Goal: Information Seeking & Learning: Learn about a topic

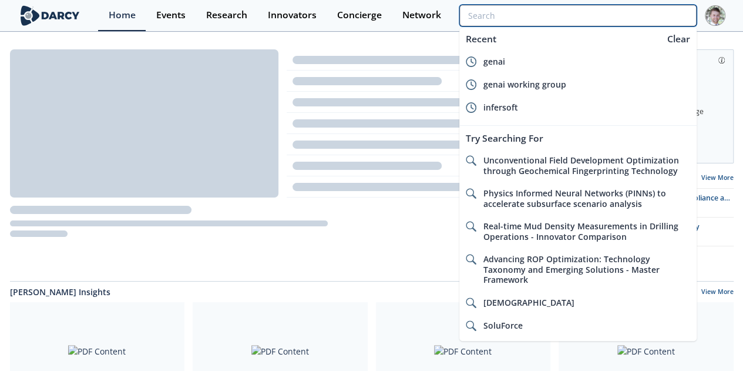
click at [632, 15] on input "search" at bounding box center [578, 16] width 237 height 22
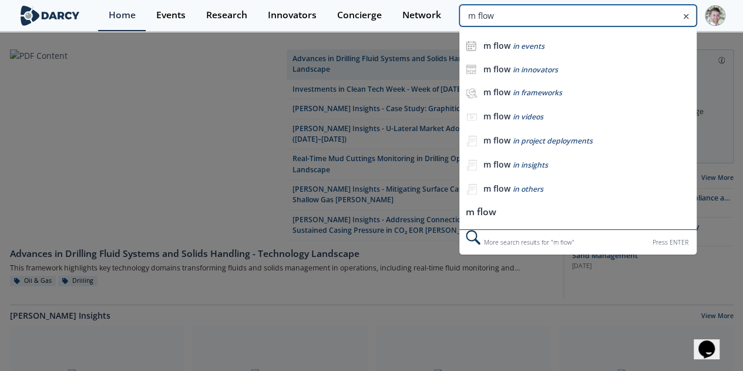
type input "m flow"
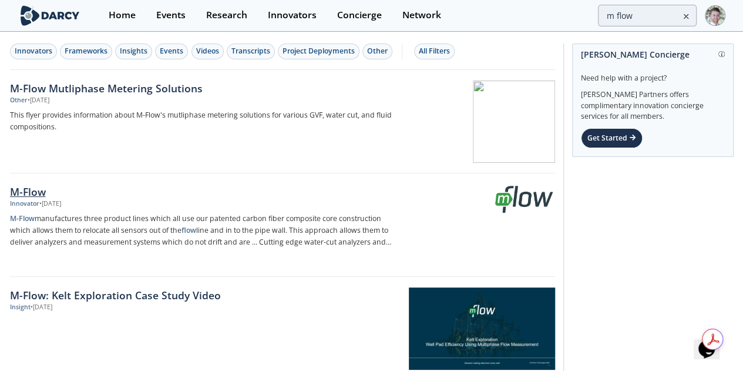
click at [24, 194] on div "M-Flow" at bounding box center [204, 191] width 389 height 15
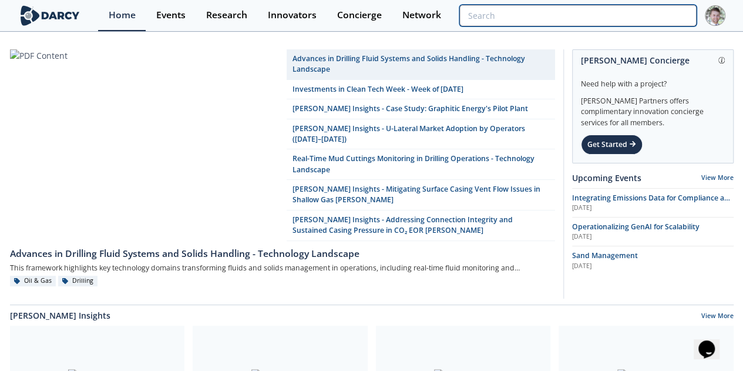
click at [632, 16] on input "search" at bounding box center [578, 16] width 237 height 22
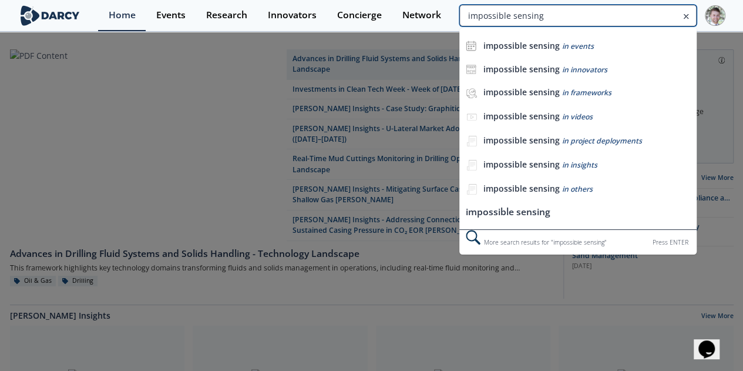
type input "impossible sensing"
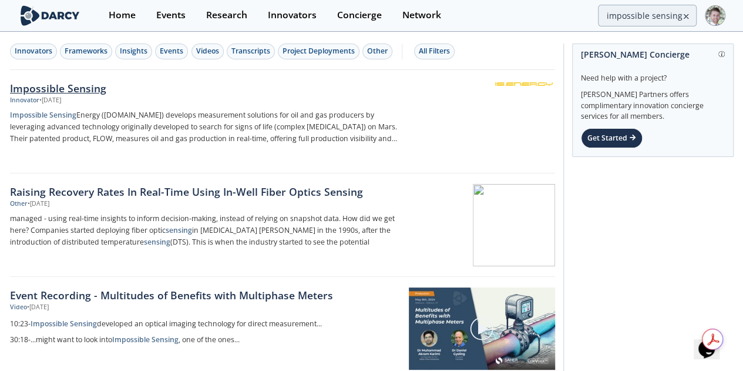
click at [60, 95] on div "Impossible Sensing" at bounding box center [204, 88] width 389 height 15
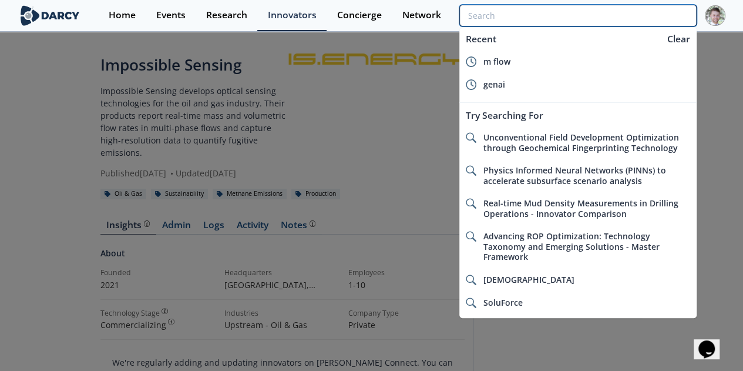
click at [659, 19] on input "search" at bounding box center [578, 16] width 237 height 22
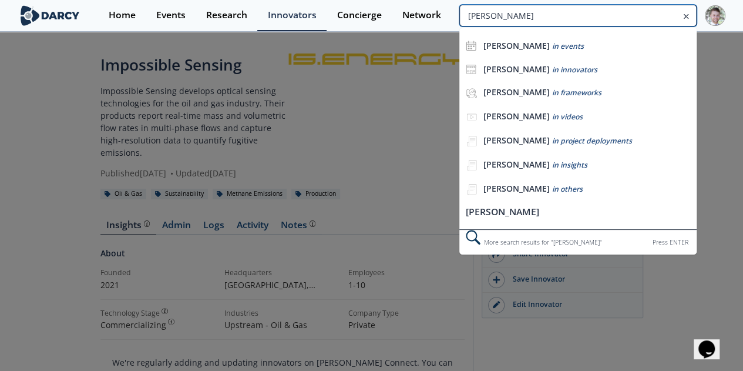
type input "westerman"
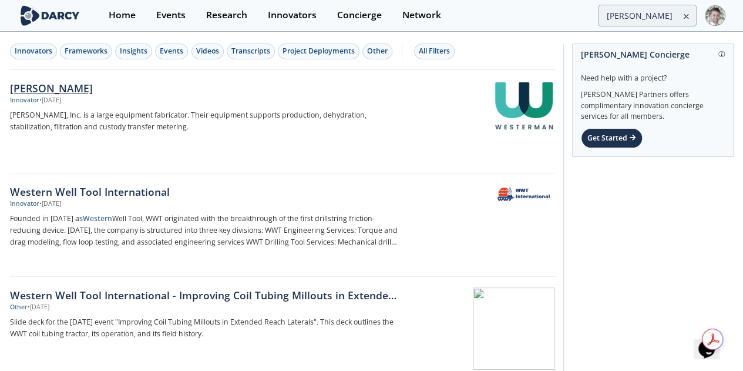
click at [48, 88] on div "Westerman" at bounding box center [204, 88] width 389 height 15
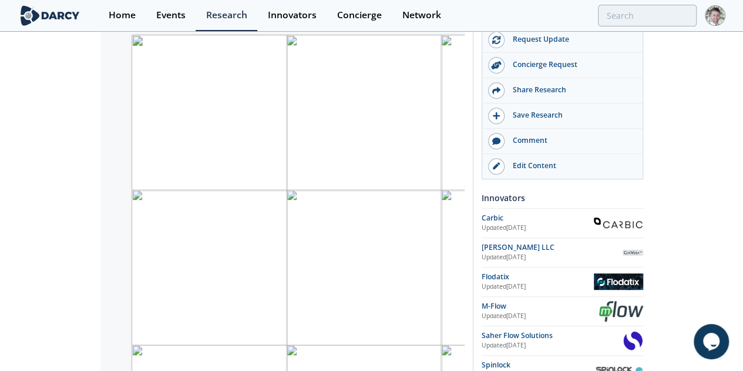
scroll to position [212, 0]
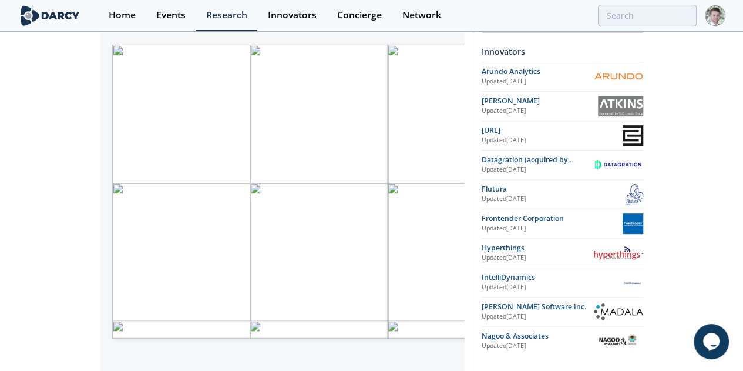
scroll to position [208, 0]
